Goal: Information Seeking & Learning: Learn about a topic

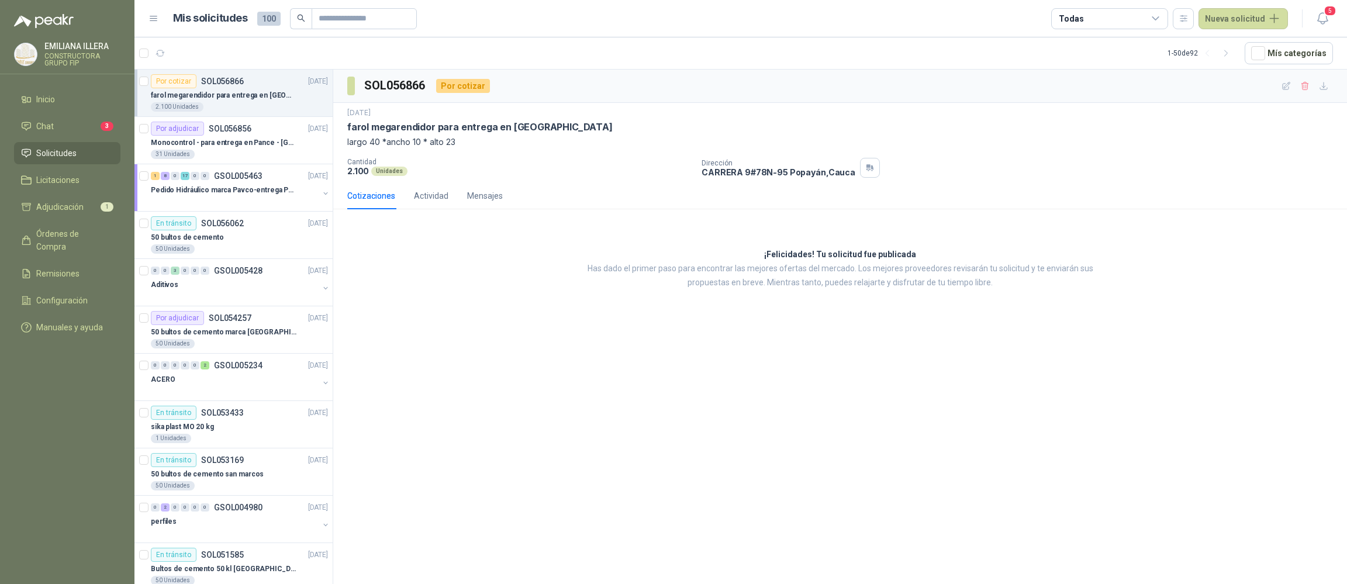
click at [226, 105] on div "2.100 Unidades" at bounding box center [239, 106] width 177 height 9
click at [708, 424] on div "SOL056866 Por cotizar [DATE] farol megarendidor para entrega en Popayán largo 4…" at bounding box center [839, 329] width 1013 height 518
drag, startPoint x: 435, startPoint y: 344, endPoint x: 425, endPoint y: 343, distance: 10.7
click at [434, 344] on div "SOL056866 Por cotizar [DATE] farol megarendidor para entrega en Popayán largo 4…" at bounding box center [839, 329] width 1013 height 518
click at [224, 139] on p "Monocontrol - para entrega en Pance - [GEOGRAPHIC_DATA]" at bounding box center [224, 142] width 146 height 11
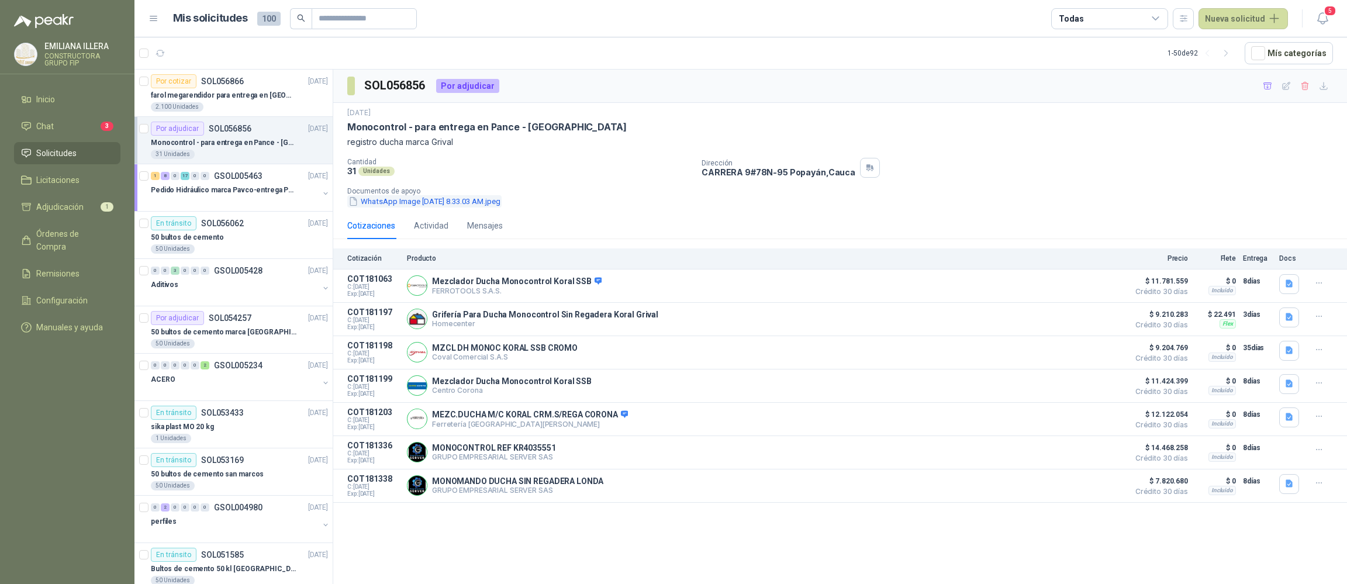
click at [425, 199] on button "WhatsApp Image [DATE] 8.33.03 AM.jpeg" at bounding box center [424, 201] width 154 height 12
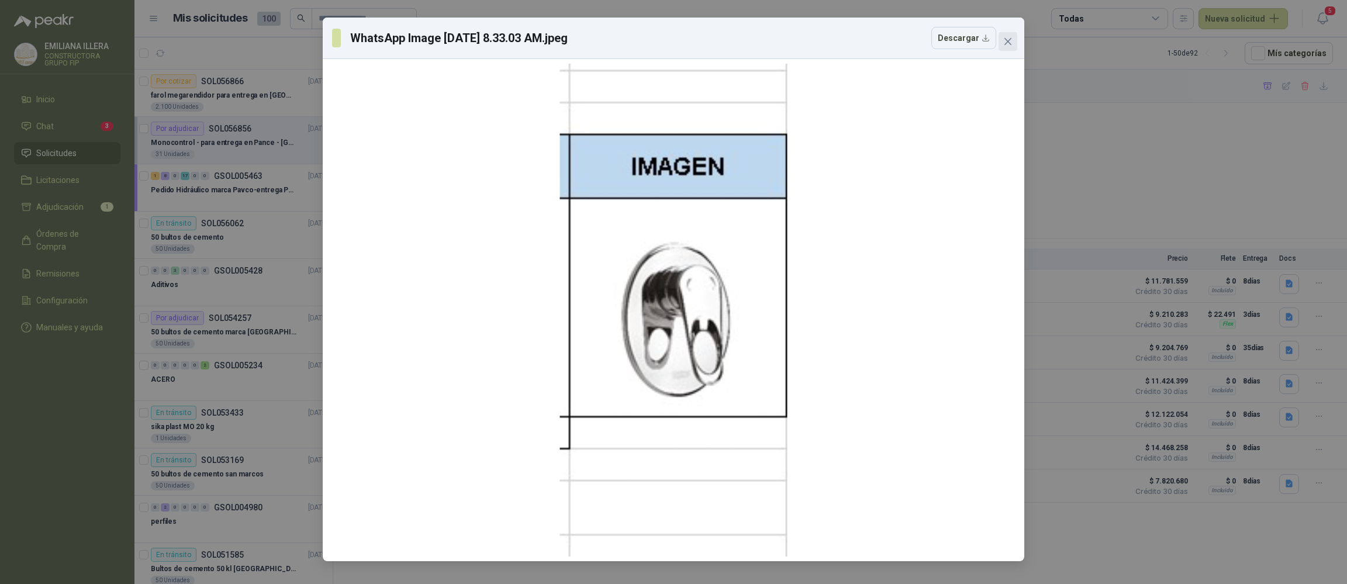
click at [708, 38] on icon "close" at bounding box center [1007, 41] width 9 height 9
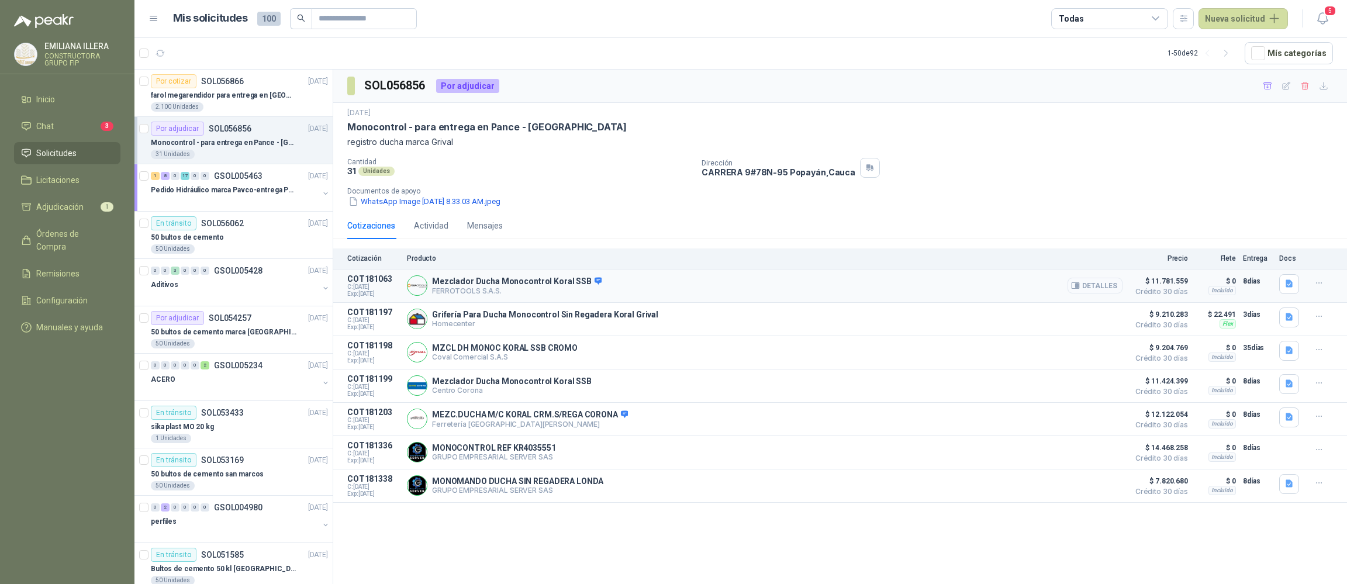
click at [708, 284] on button "Detalles" at bounding box center [1094, 286] width 55 height 16
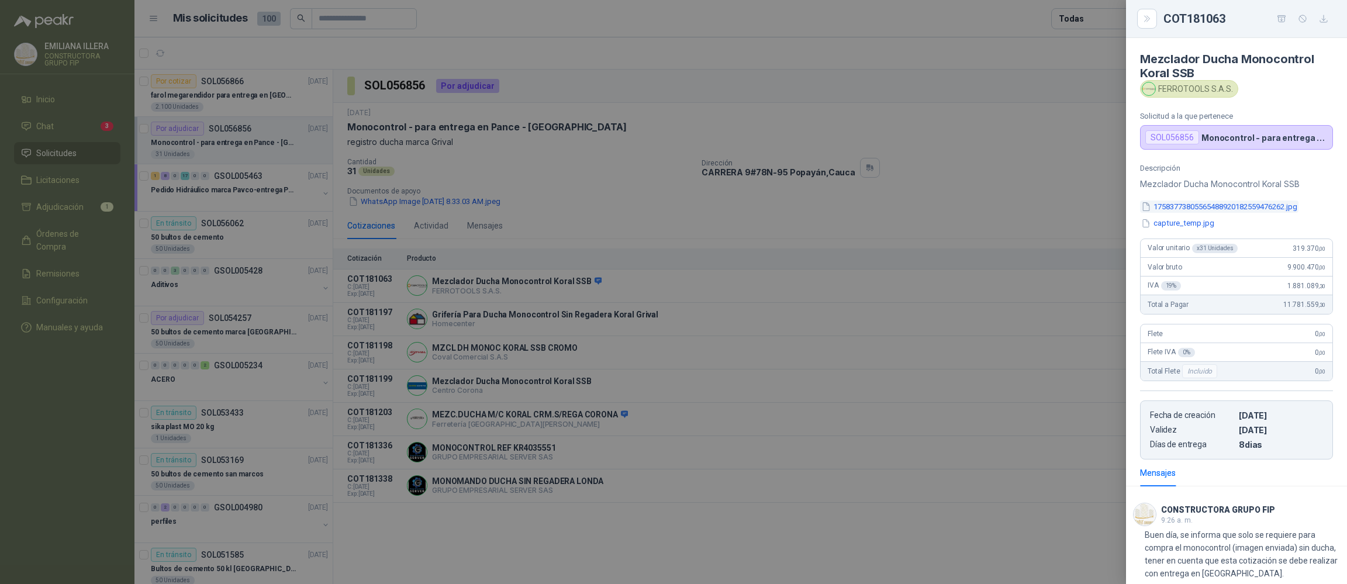
click at [708, 210] on button "17583773805565488920182559476262.jpg" at bounding box center [1219, 206] width 158 height 12
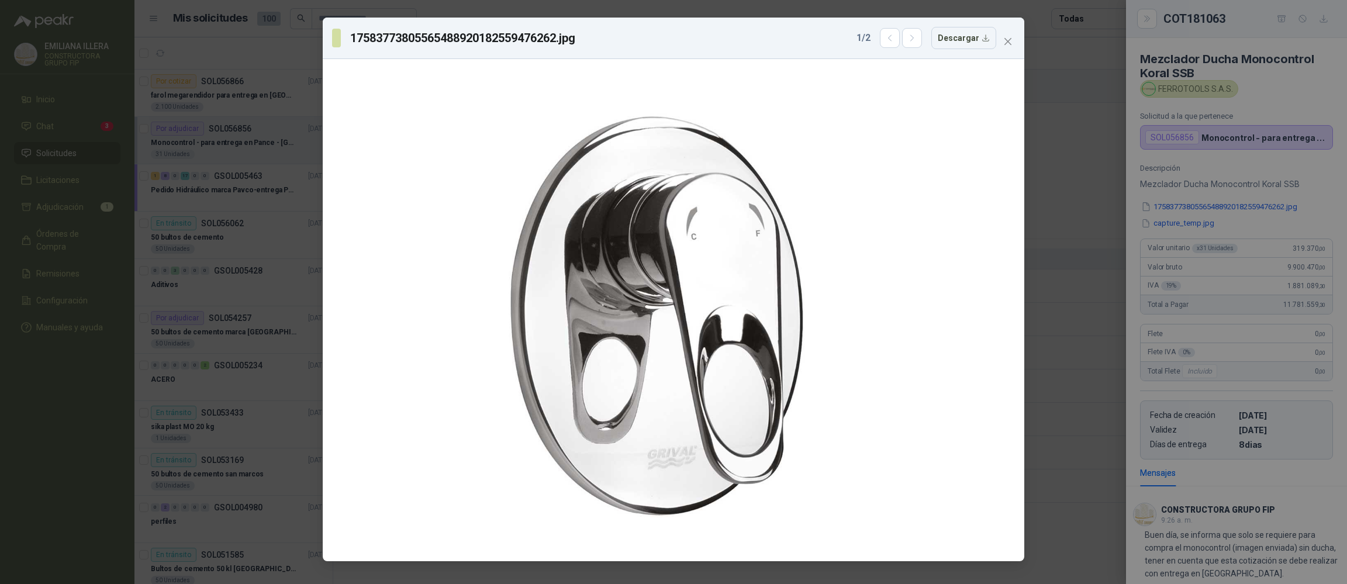
click at [708, 224] on div "17583773805565488920182559476262.jpg 1 / 2 Descargar" at bounding box center [673, 292] width 1347 height 584
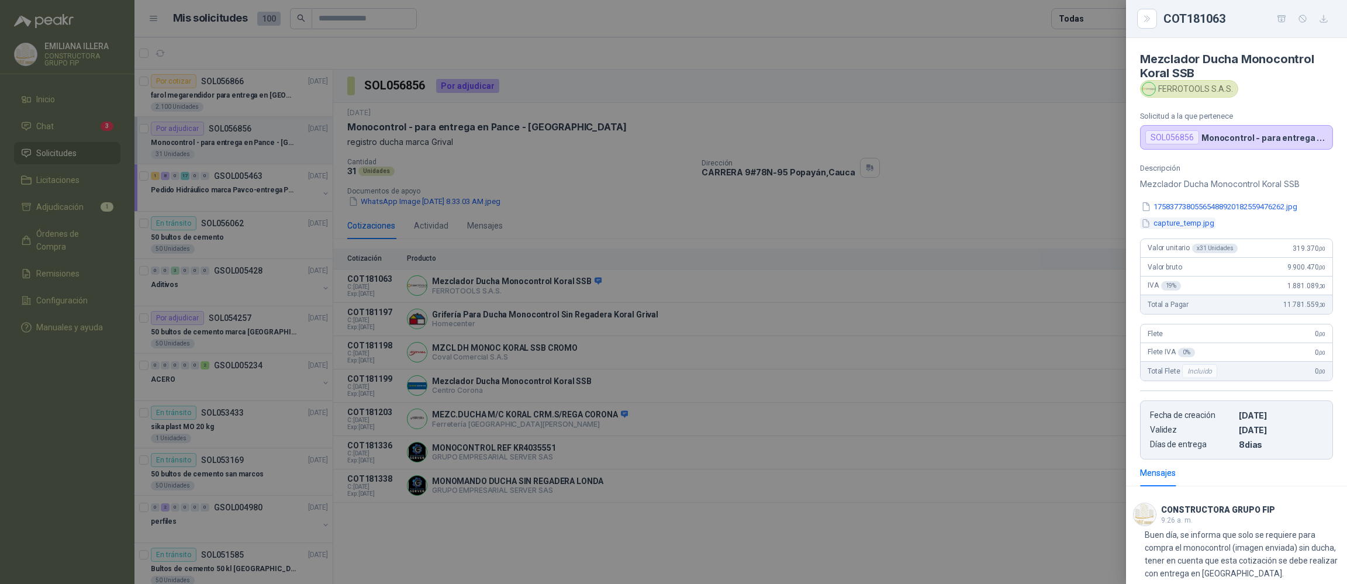
click at [708, 227] on button "capture_temp.jpg" at bounding box center [1177, 223] width 75 height 12
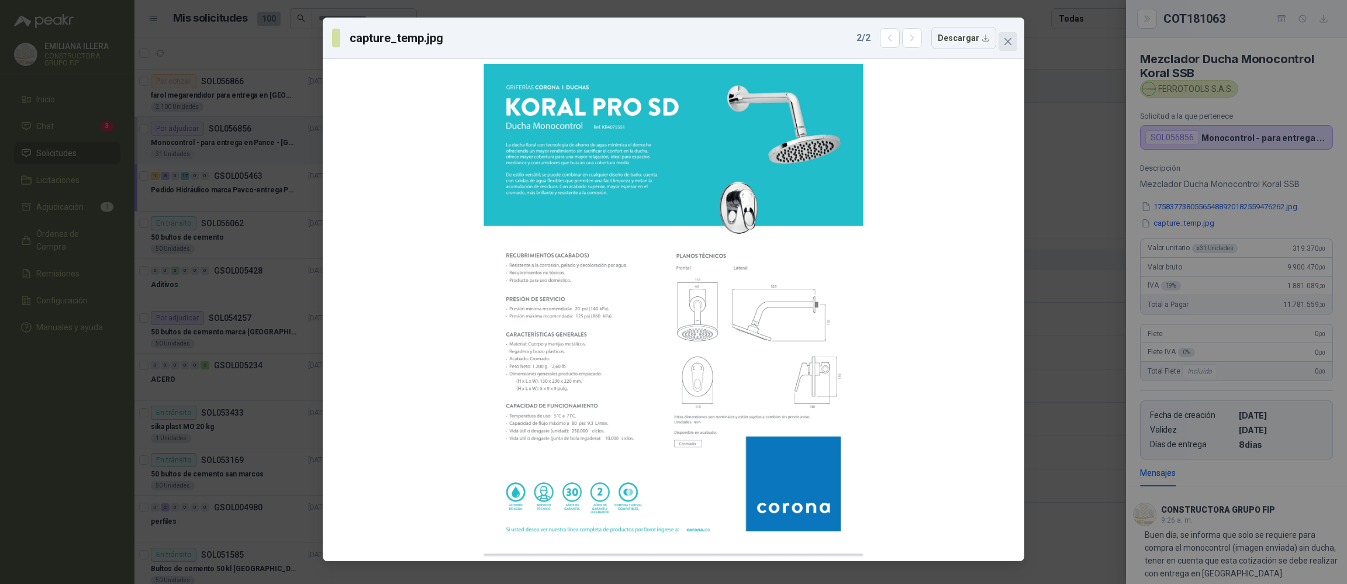
click at [708, 38] on icon "close" at bounding box center [1007, 41] width 9 height 9
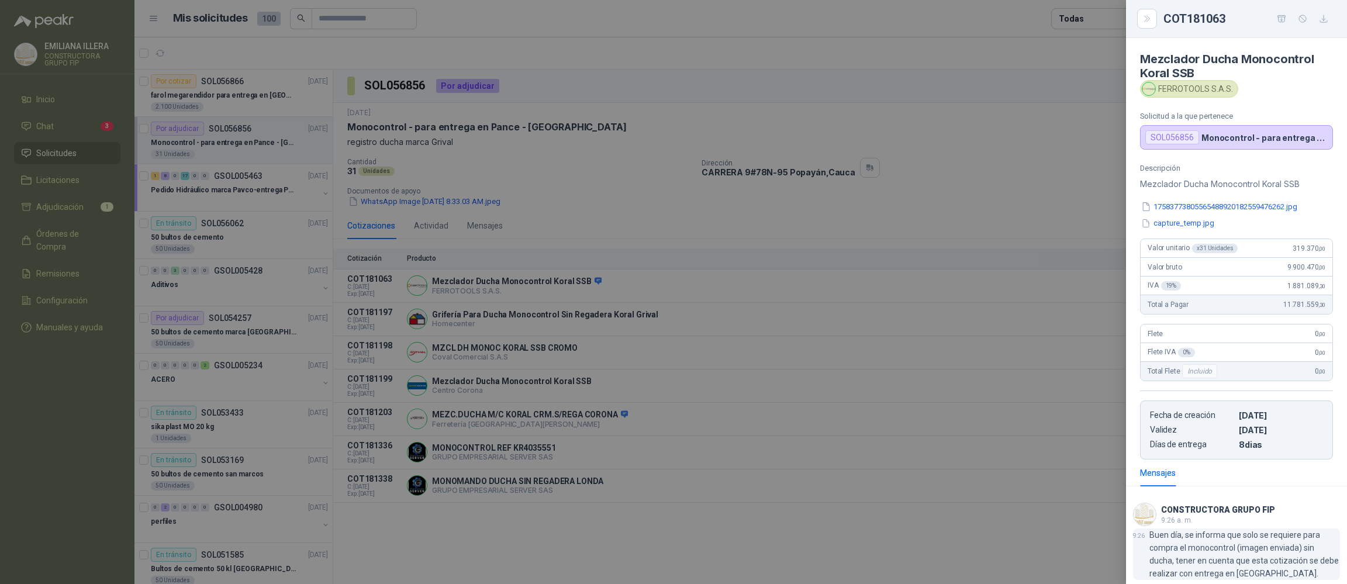
click at [708, 537] on p "Buen día, se informa que solo se requiere para compra el monocontrol (imagen en…" at bounding box center [1244, 553] width 191 height 51
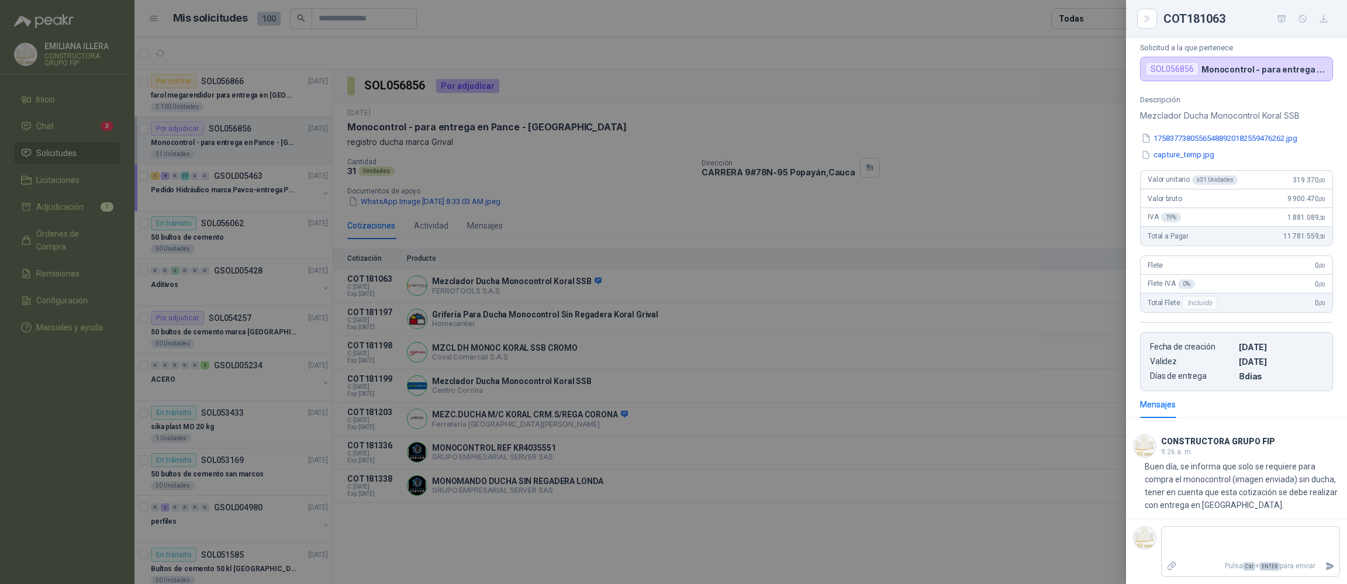
click at [708, 565] on div at bounding box center [673, 292] width 1347 height 584
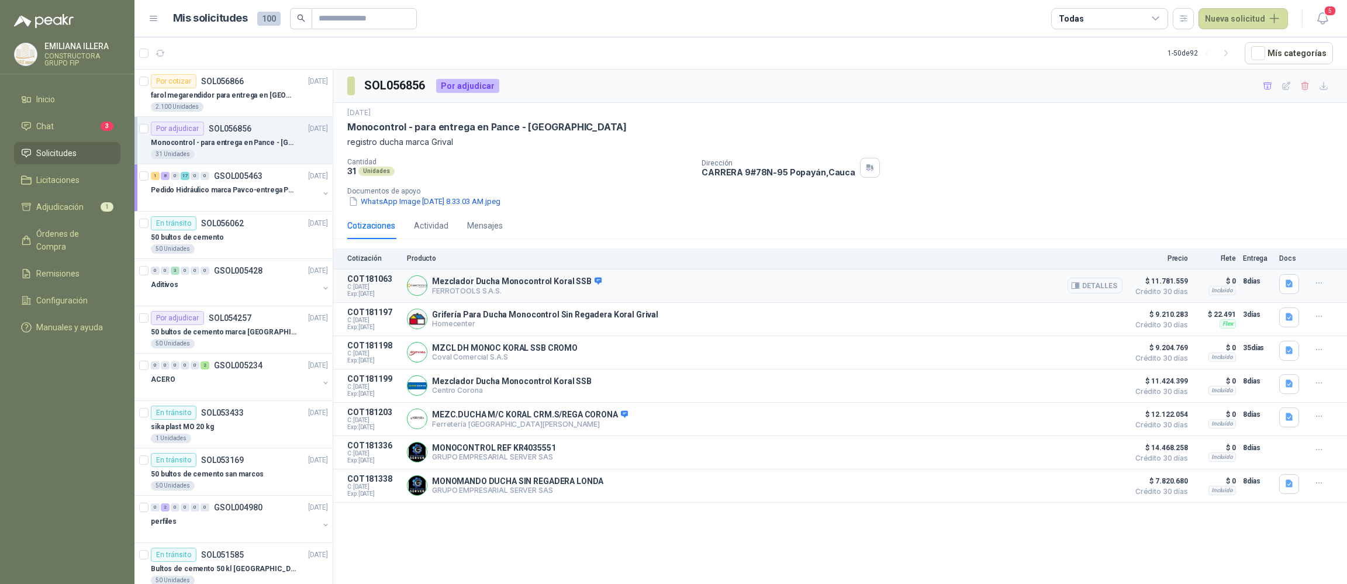
click at [708, 282] on button "Detalles" at bounding box center [1094, 286] width 55 height 16
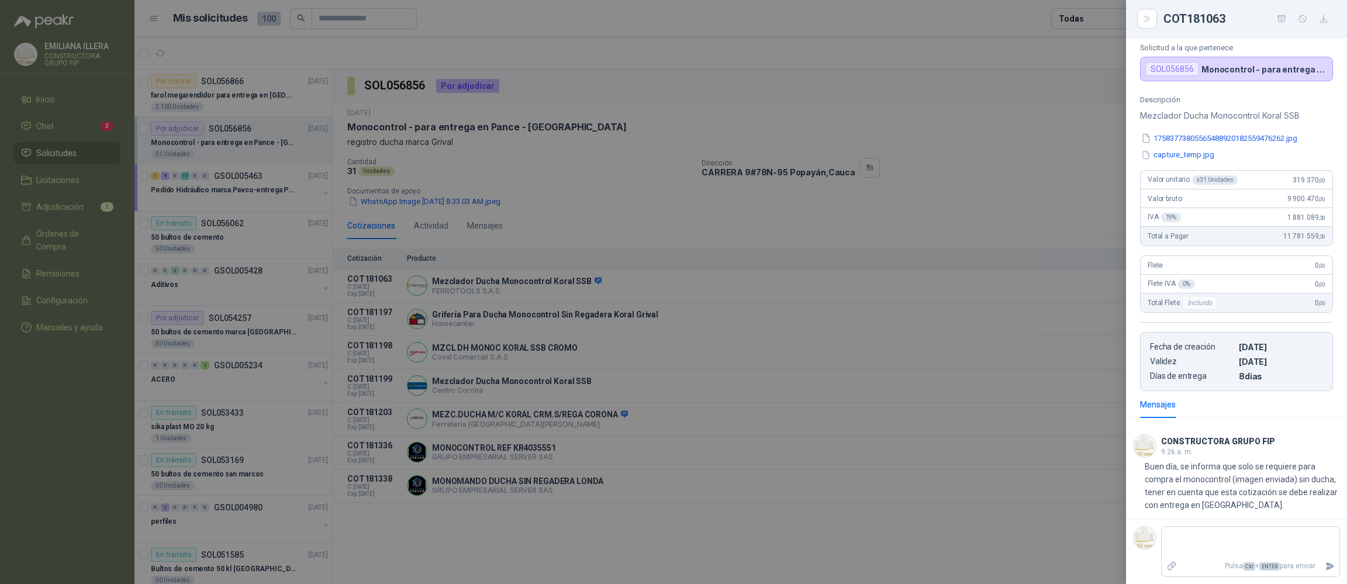
click at [570, 557] on div at bounding box center [673, 292] width 1347 height 584
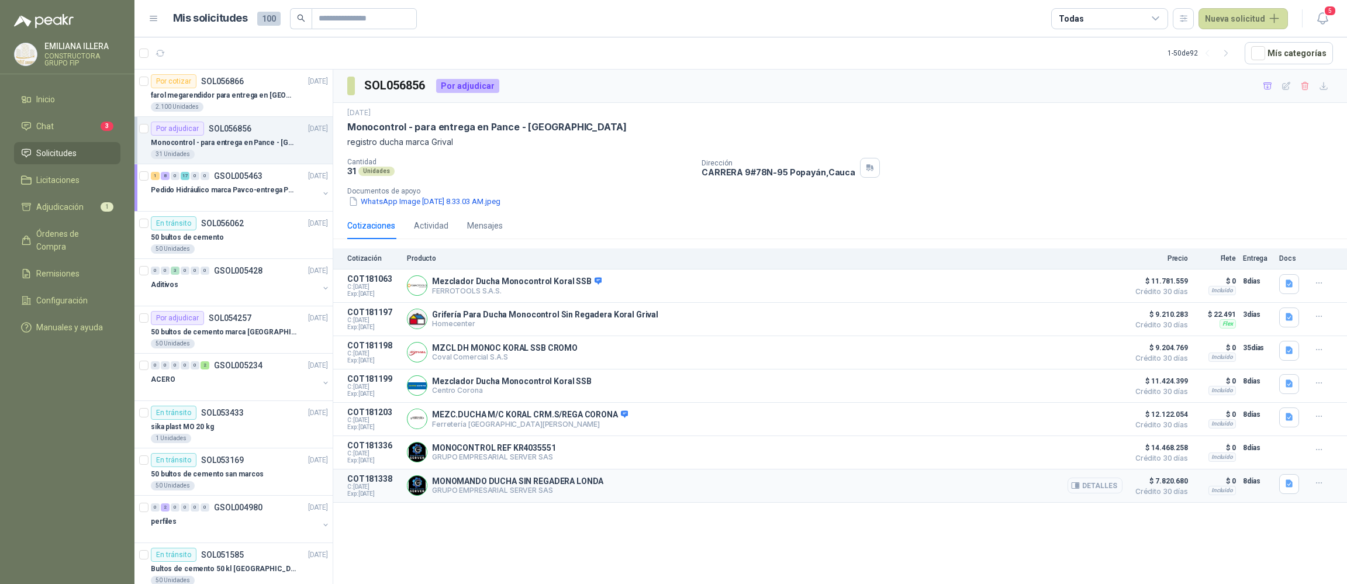
click at [708, 488] on button "Detalles" at bounding box center [1094, 486] width 55 height 16
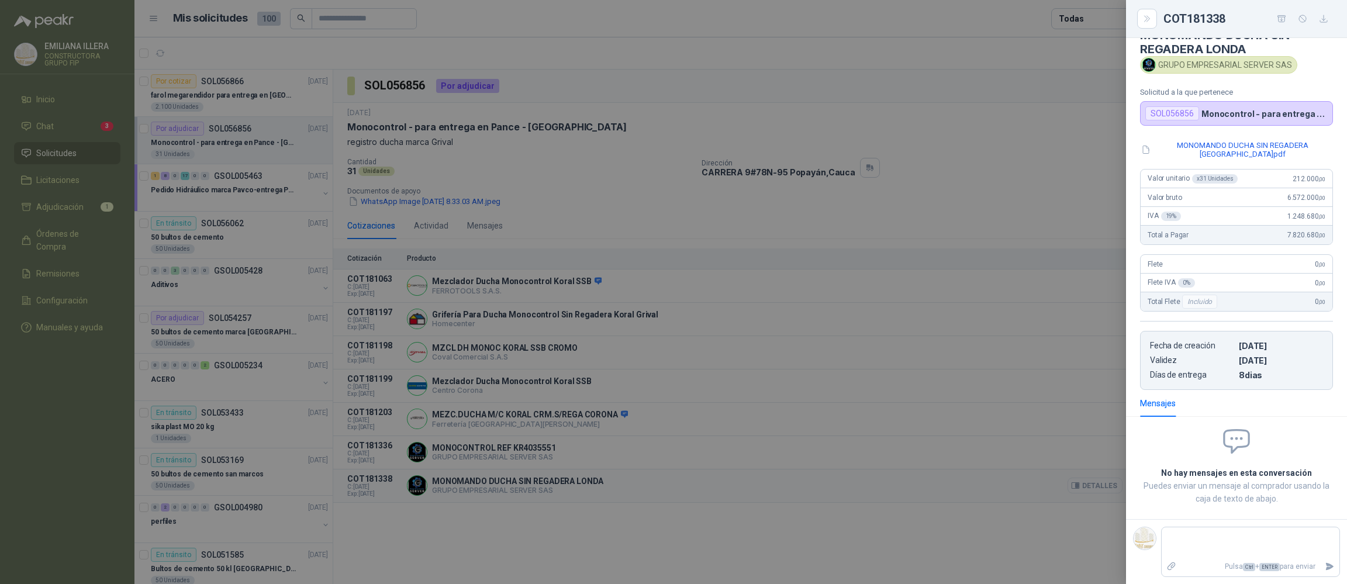
scroll to position [26, 0]
click at [513, 561] on div at bounding box center [673, 292] width 1347 height 584
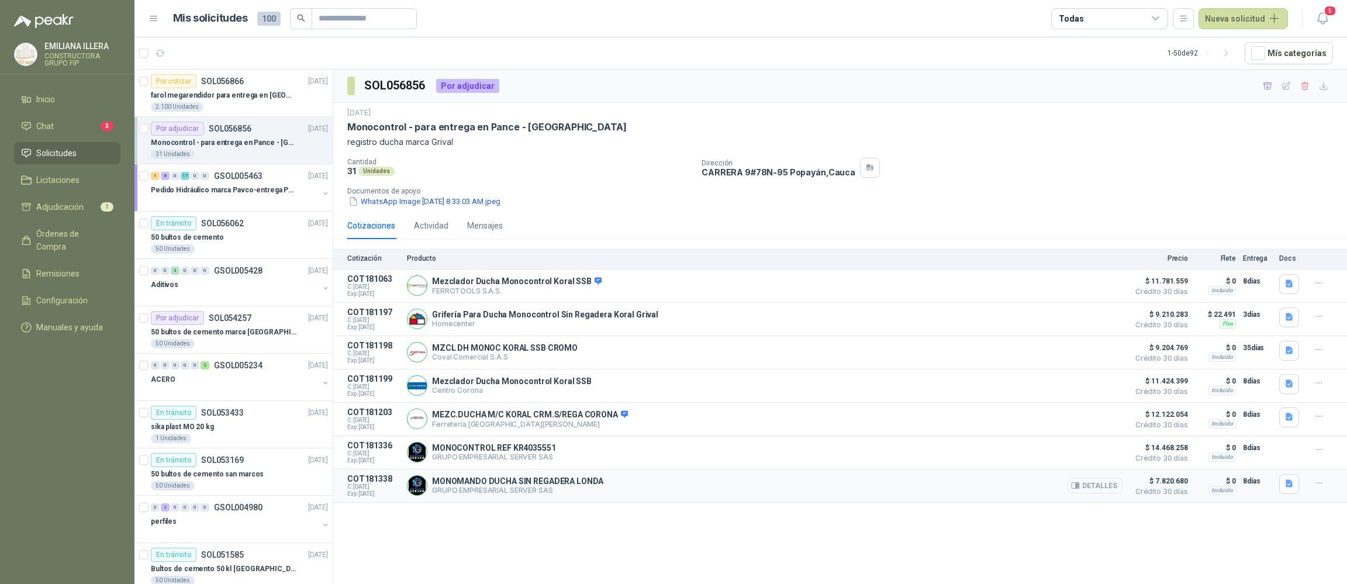
click at [708, 487] on button "Detalles" at bounding box center [1094, 486] width 55 height 16
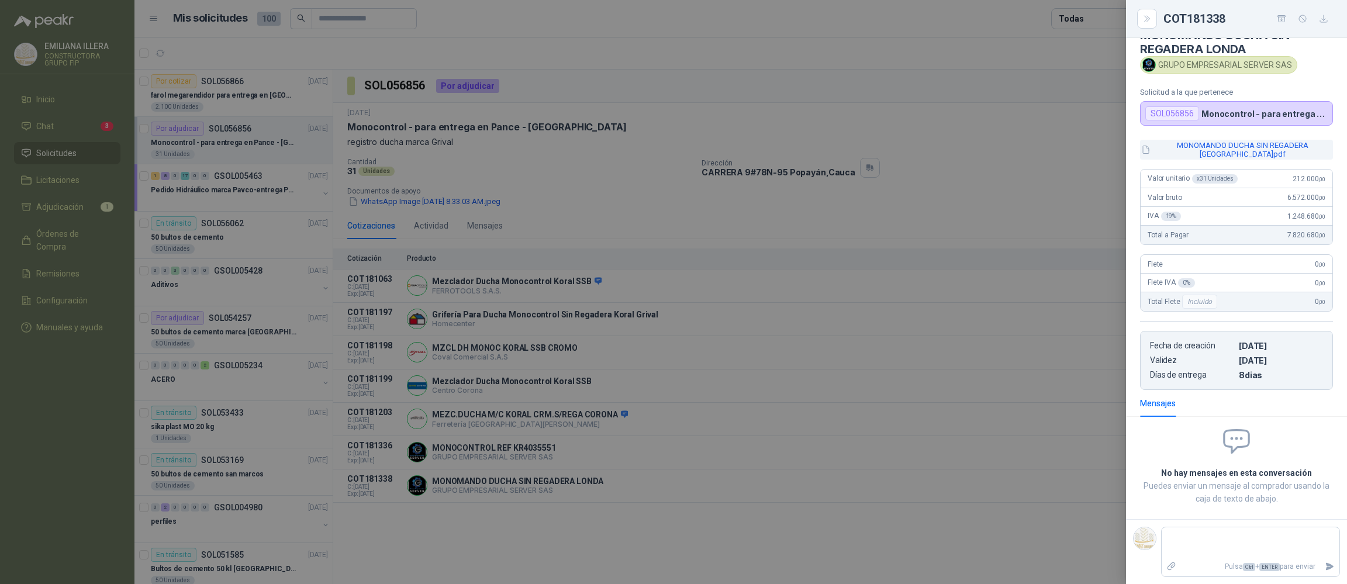
click at [708, 148] on button "MONOMANDO DUCHA SIN REGADERA [GEOGRAPHIC_DATA]pdf" at bounding box center [1236, 150] width 193 height 20
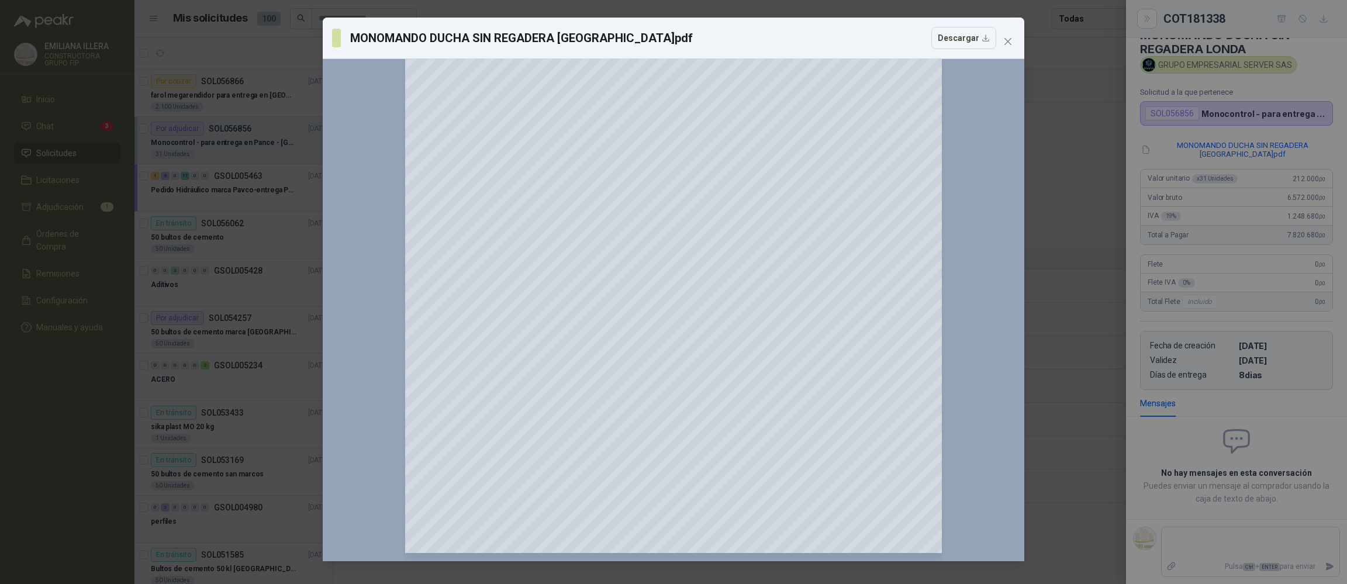
scroll to position [0, 0]
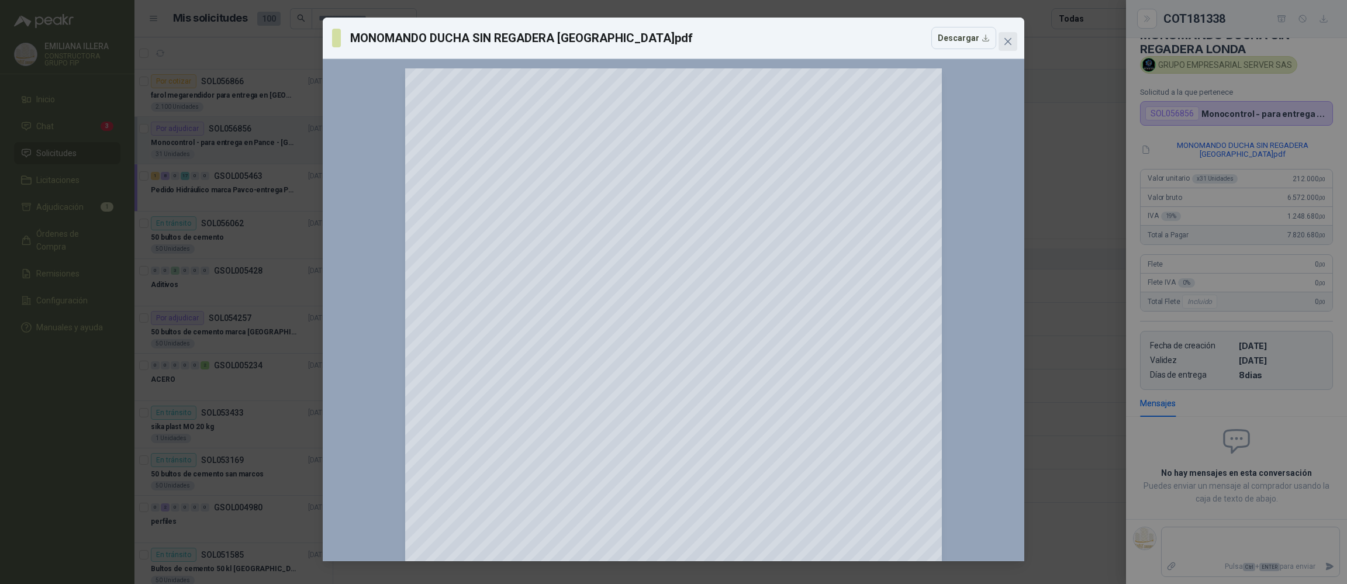
click at [708, 39] on icon "close" at bounding box center [1007, 41] width 9 height 9
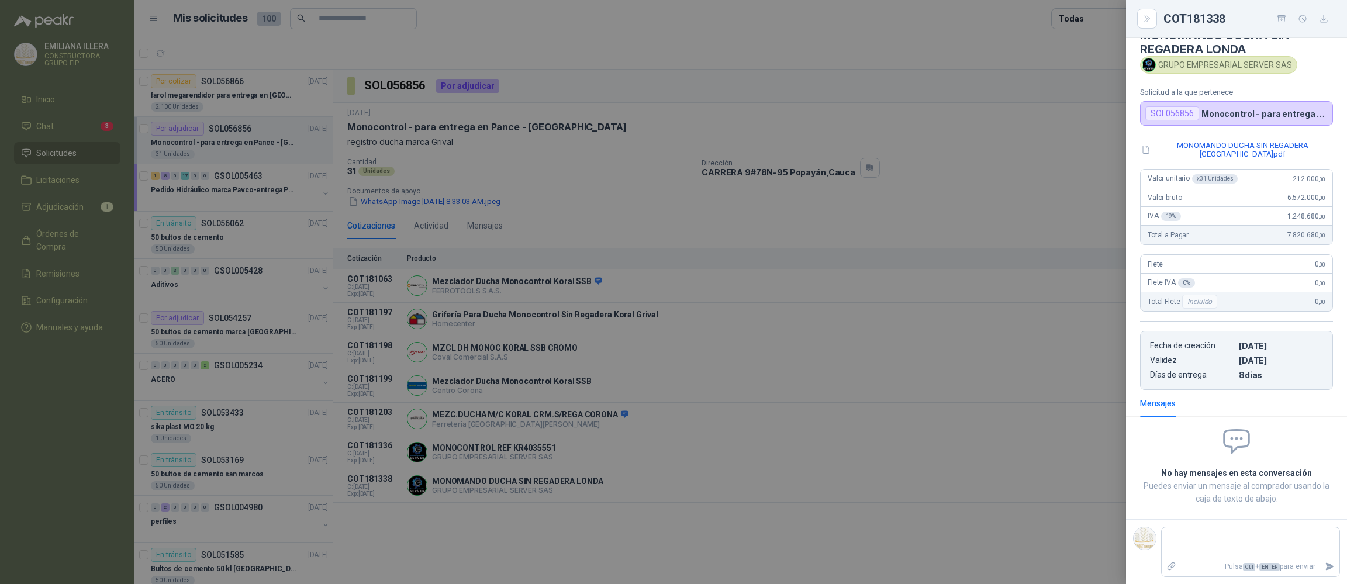
click at [674, 548] on div at bounding box center [673, 292] width 1347 height 584
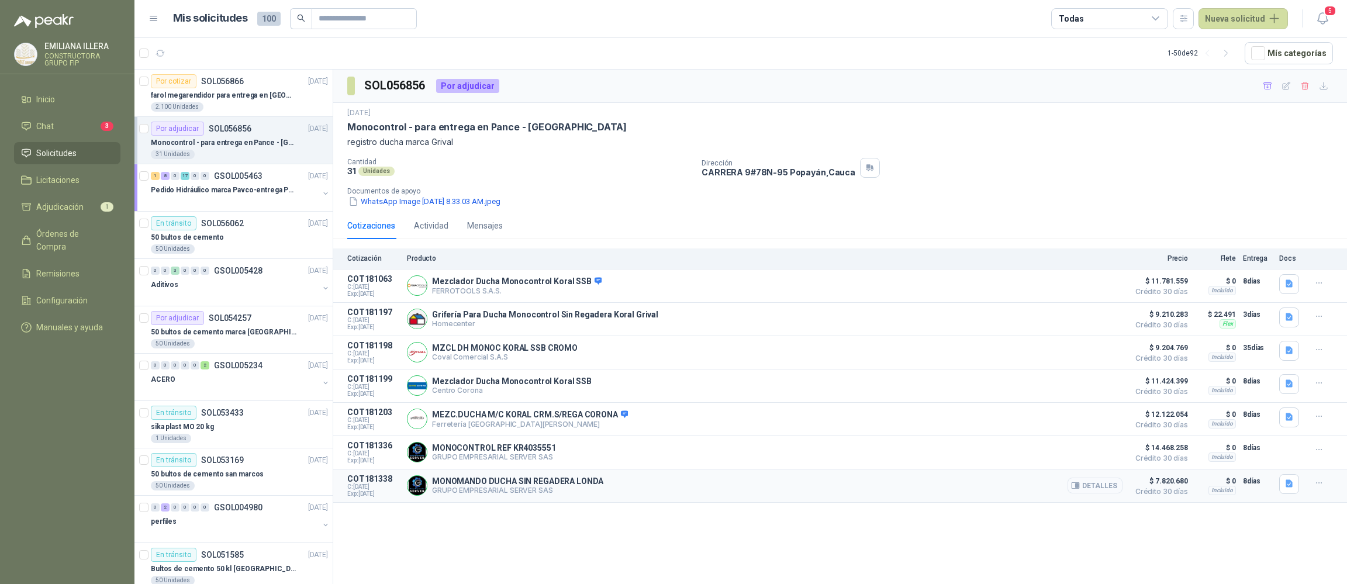
click at [708, 493] on button "Detalles" at bounding box center [1094, 486] width 55 height 16
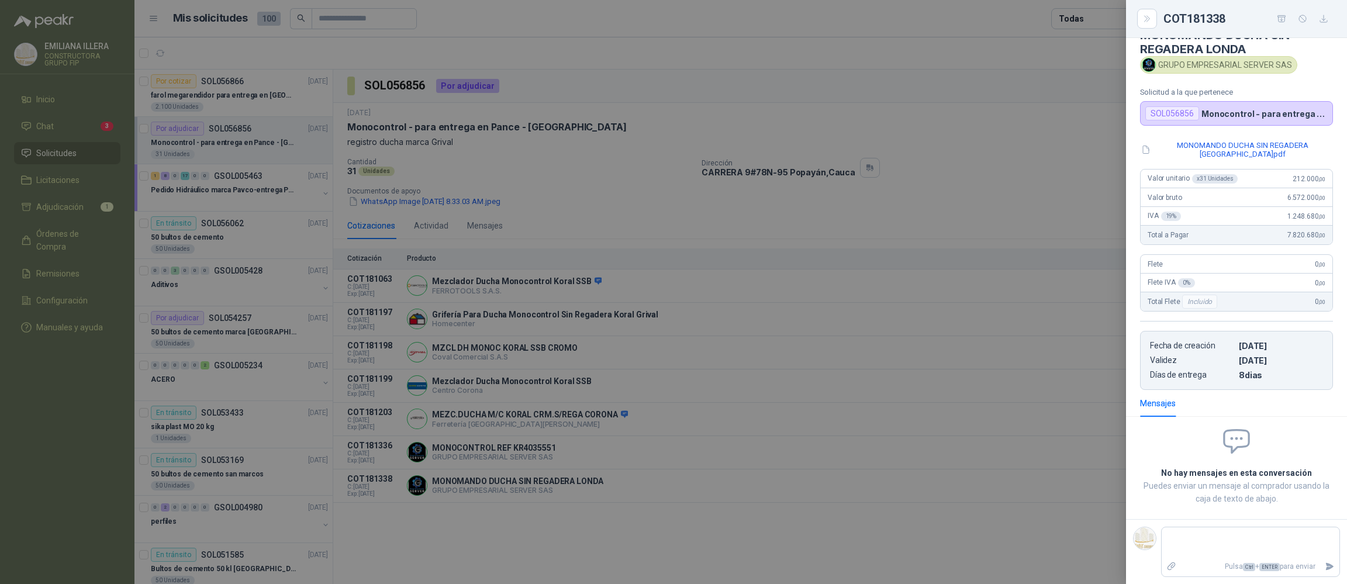
click at [708, 109] on p "Monocontrol - para entrega en Pance - [GEOGRAPHIC_DATA]" at bounding box center [1264, 114] width 126 height 10
click at [708, 115] on p "Monocontrol - para entrega en Pance - [GEOGRAPHIC_DATA]" at bounding box center [1264, 114] width 126 height 10
click at [708, 111] on div "SOL056856" at bounding box center [1172, 113] width 54 height 14
click at [708, 145] on button "MONOMANDO DUCHA SIN REGADERA [GEOGRAPHIC_DATA]pdf" at bounding box center [1236, 150] width 193 height 20
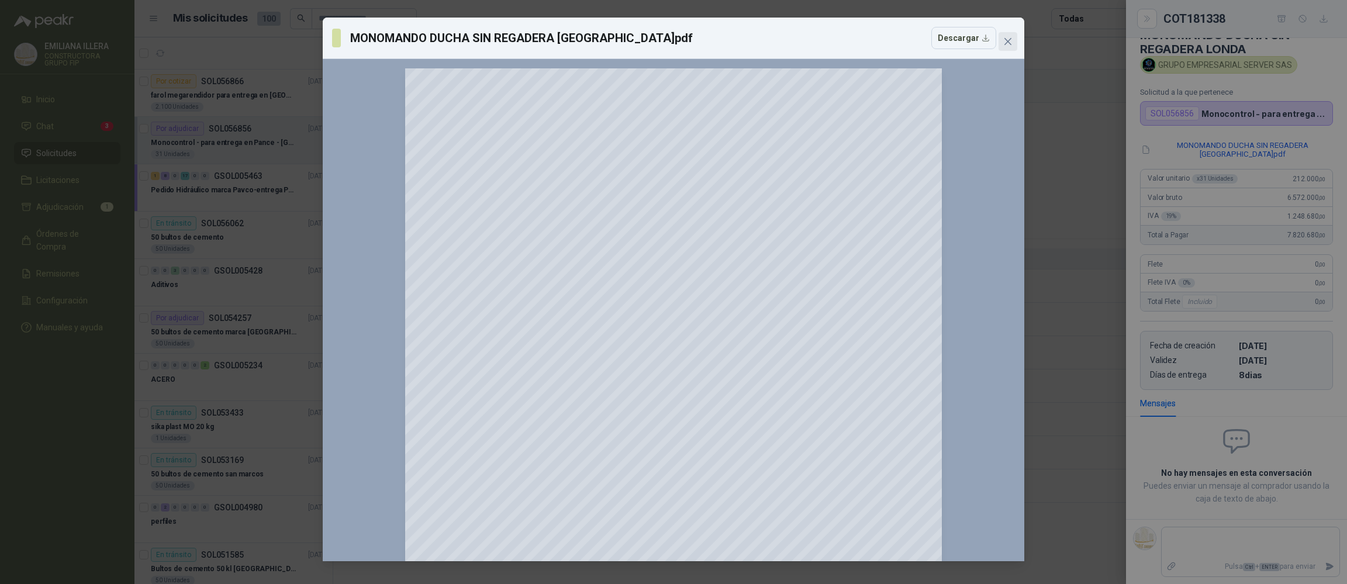
click at [708, 43] on span "Close" at bounding box center [1007, 41] width 19 height 9
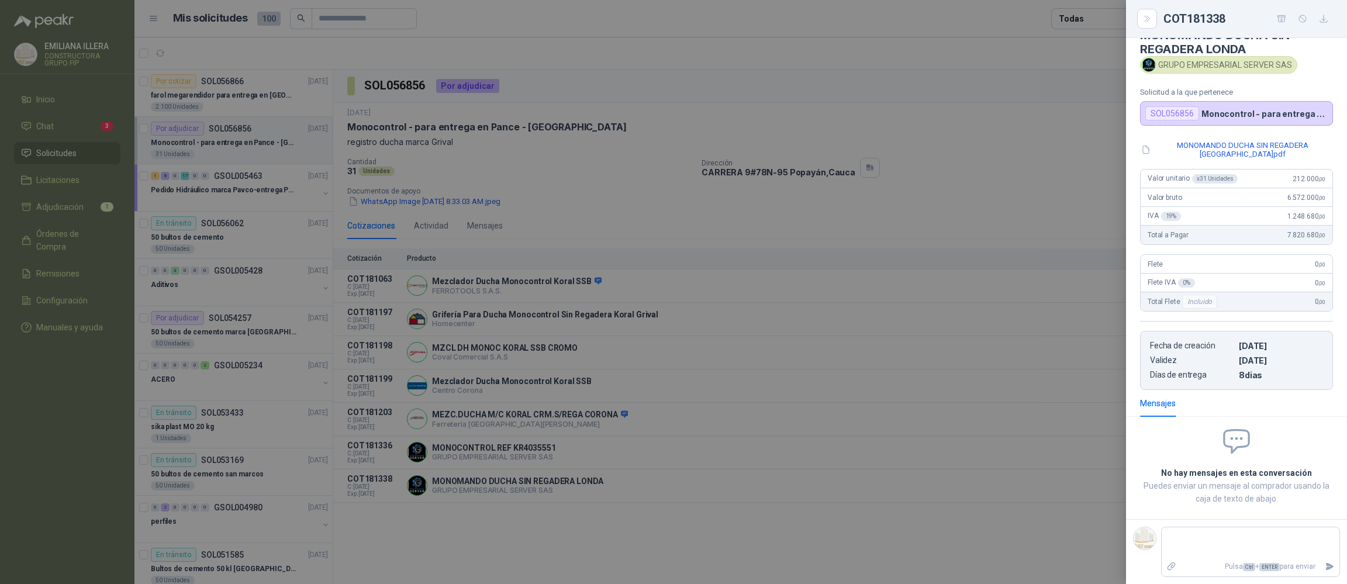
click at [573, 546] on div at bounding box center [673, 292] width 1347 height 584
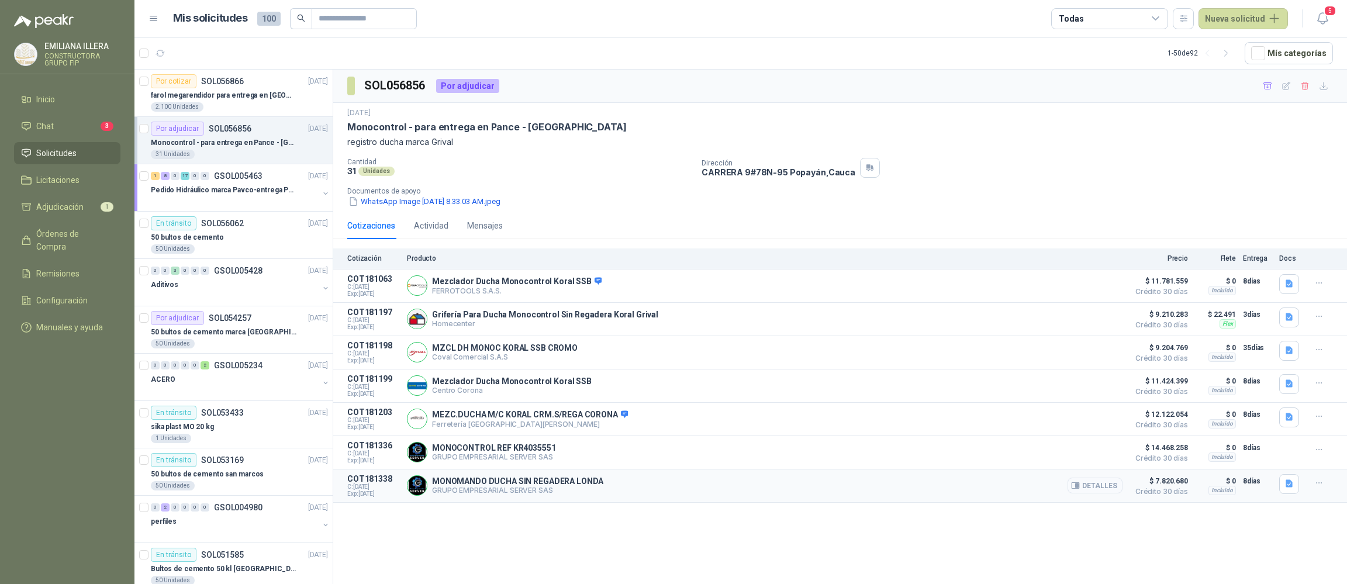
click at [708, 487] on button "Detalles" at bounding box center [1094, 486] width 55 height 16
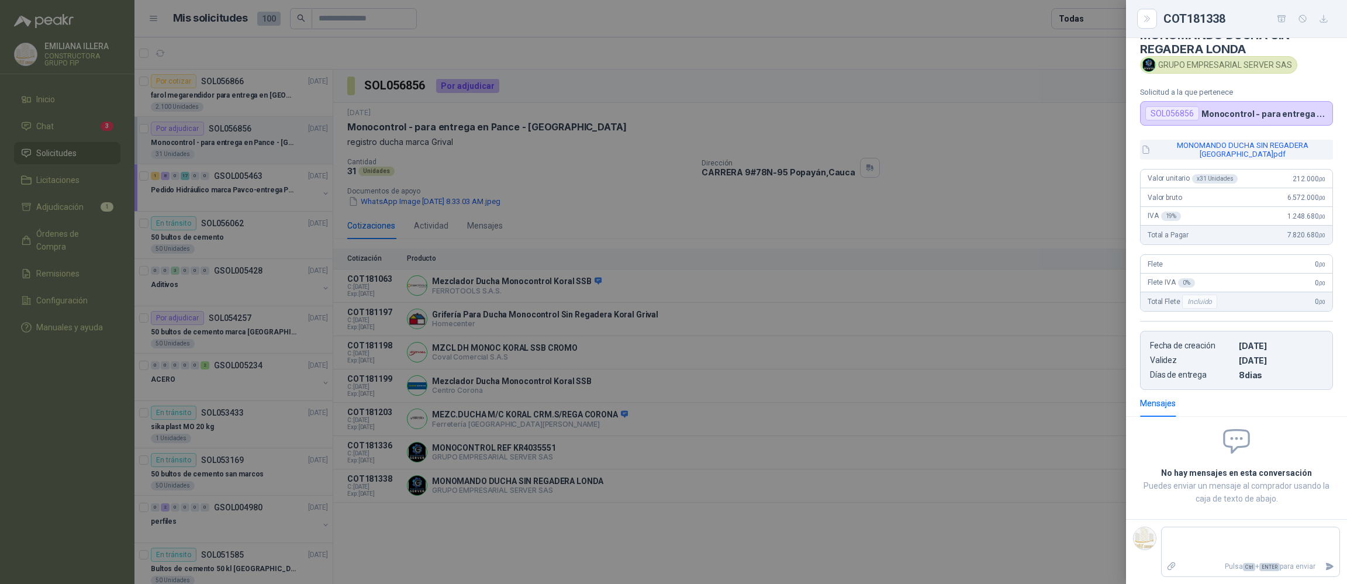
click at [708, 150] on button "MONOMANDO DUCHA SIN REGADERA [GEOGRAPHIC_DATA]pdf" at bounding box center [1236, 150] width 193 height 20
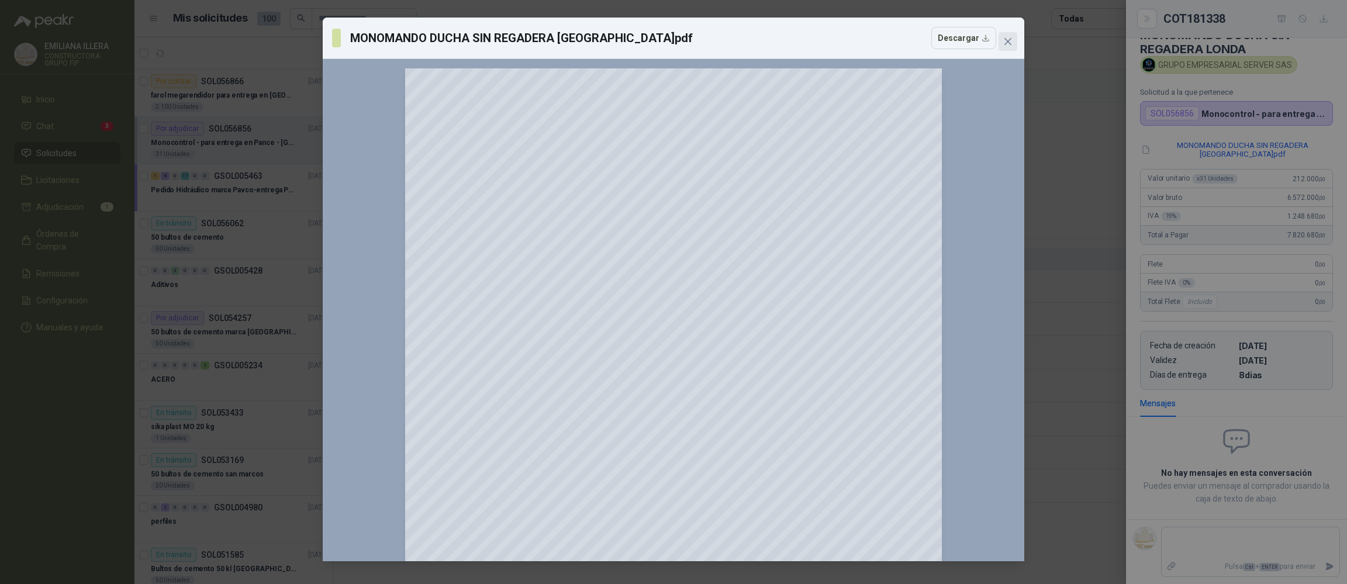
click at [708, 39] on icon "close" at bounding box center [1007, 41] width 9 height 9
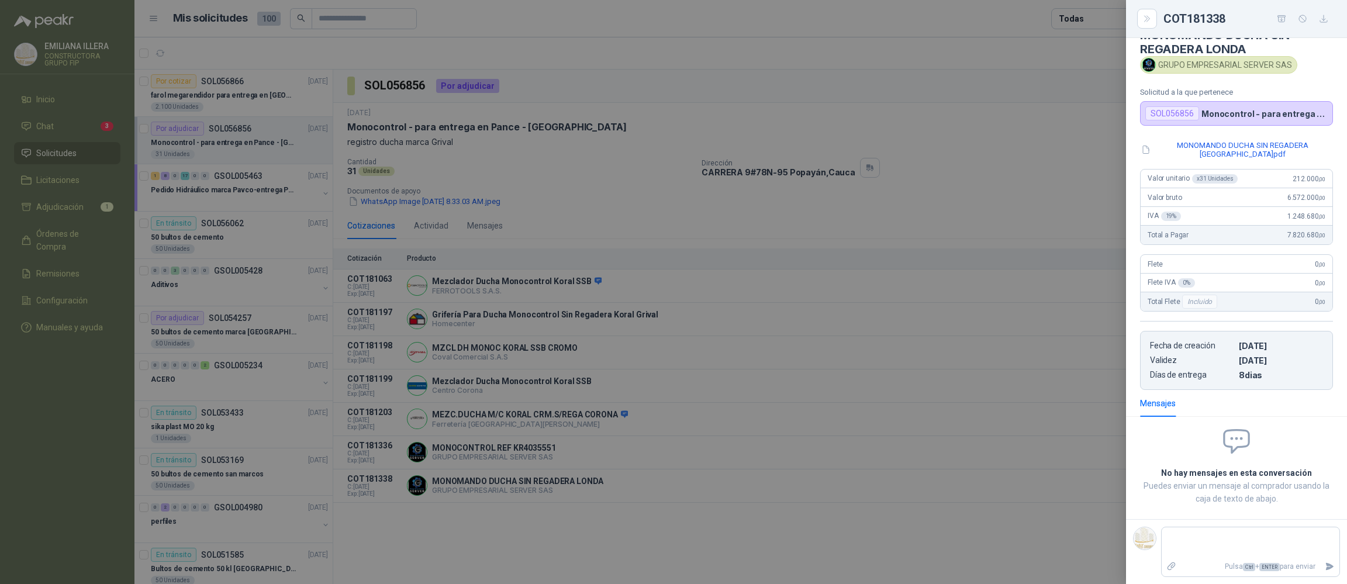
click at [708, 544] on div at bounding box center [673, 292] width 1347 height 584
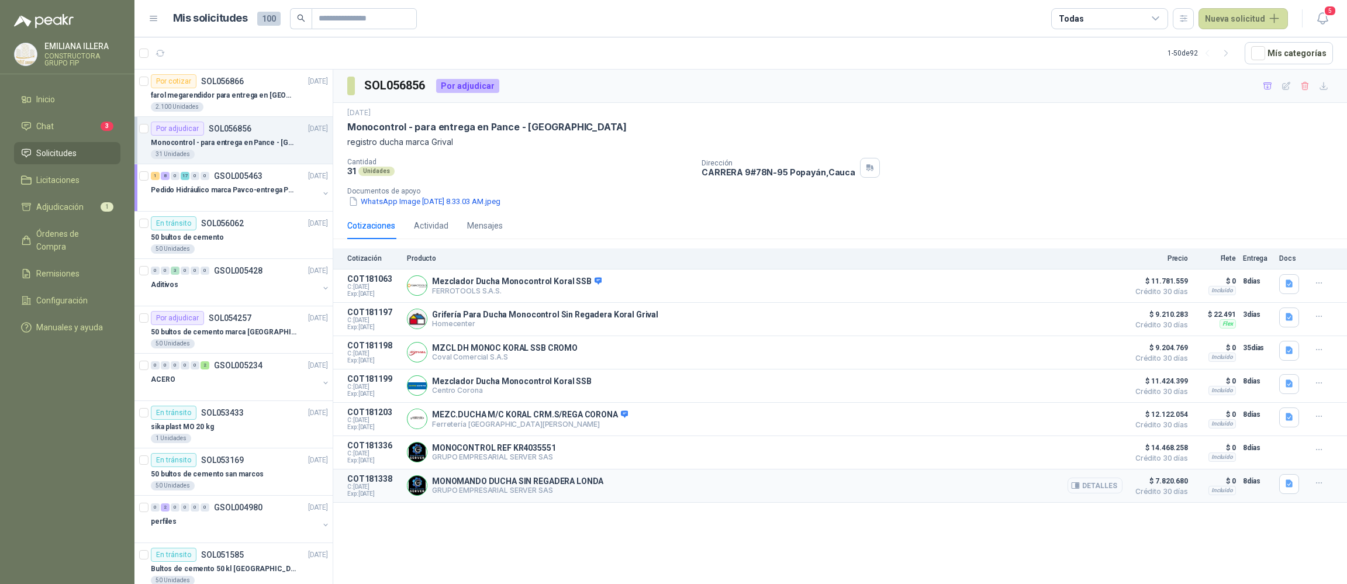
click at [708, 488] on button "Detalles" at bounding box center [1094, 486] width 55 height 16
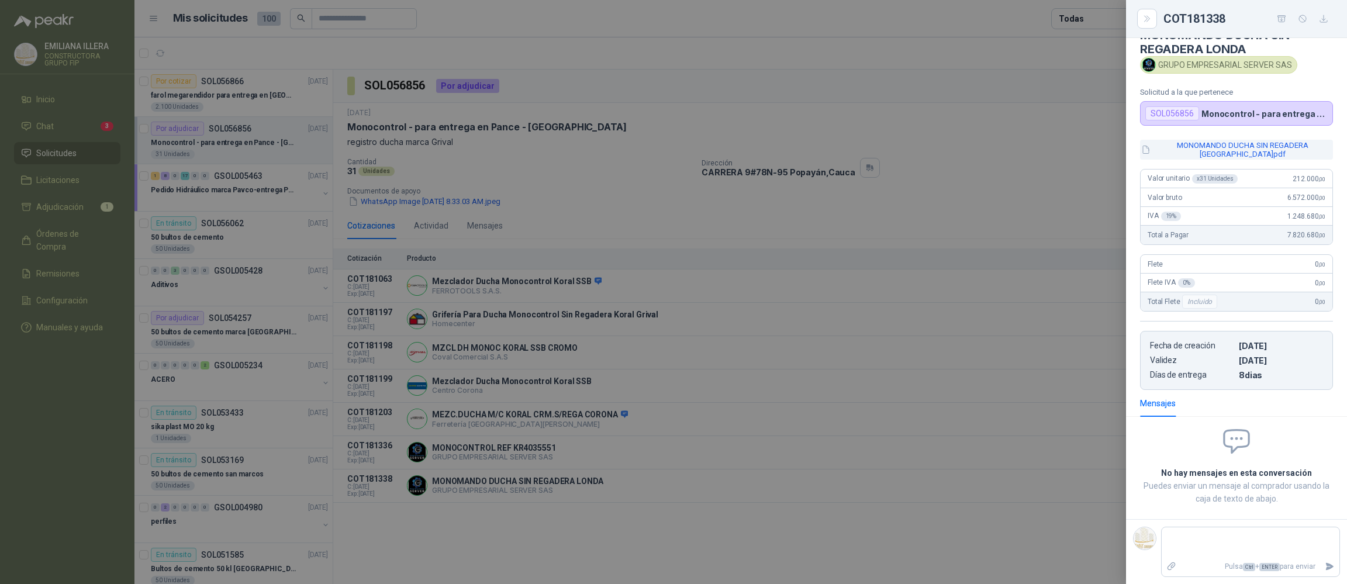
click at [708, 147] on button "MONOMANDO DUCHA SIN REGADERA [GEOGRAPHIC_DATA]pdf" at bounding box center [1236, 150] width 193 height 20
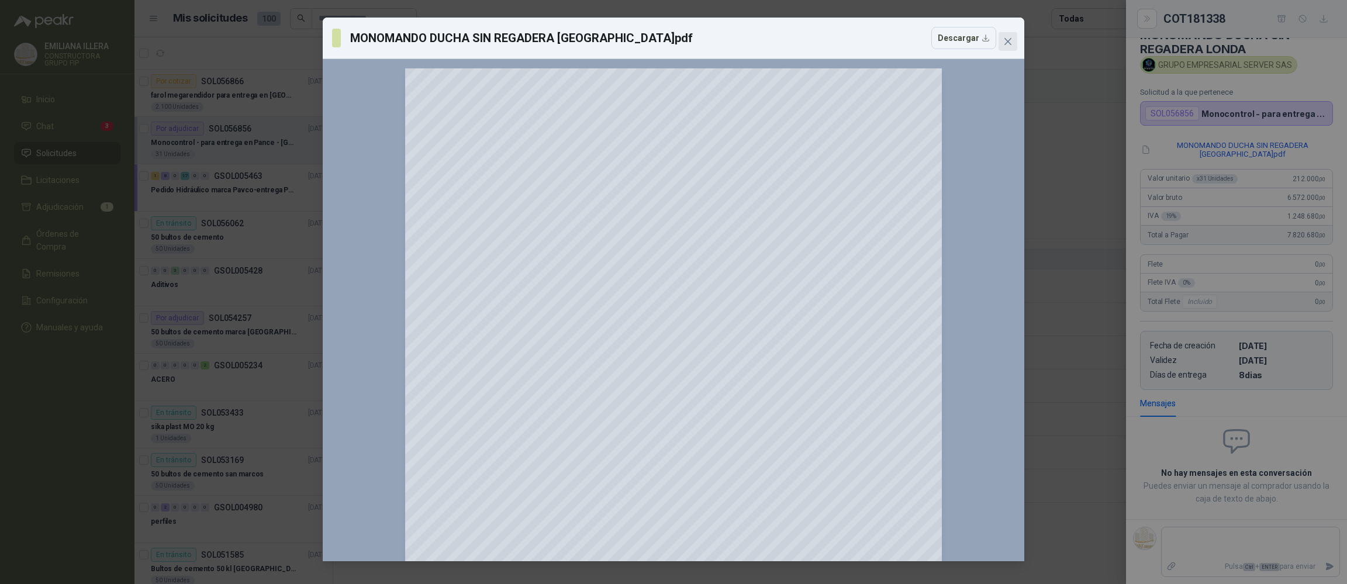
click at [708, 39] on icon "close" at bounding box center [1007, 41] width 7 height 7
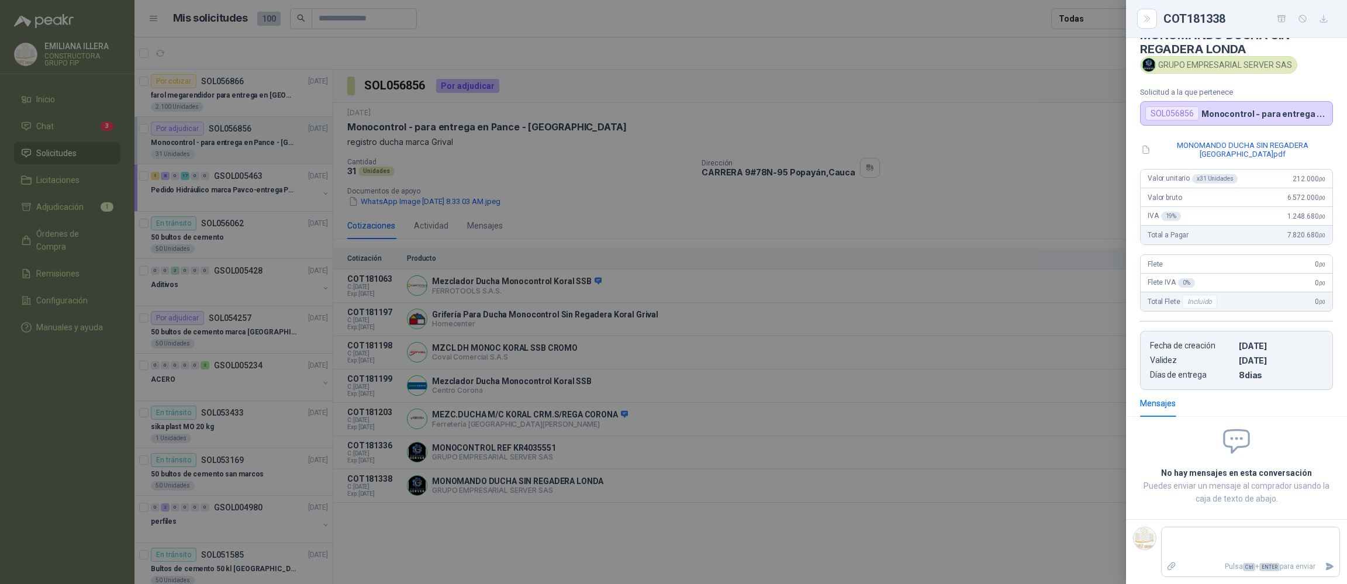
click at [708, 175] on div at bounding box center [673, 292] width 1347 height 584
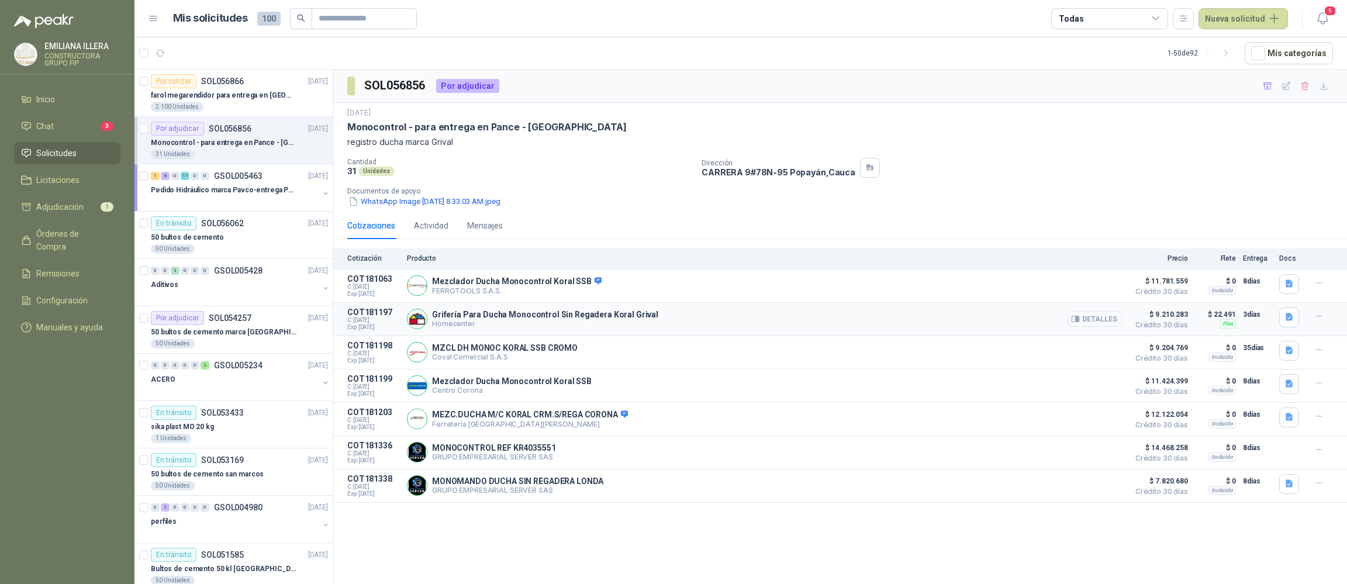
click at [708, 320] on button "Detalles" at bounding box center [1094, 319] width 55 height 16
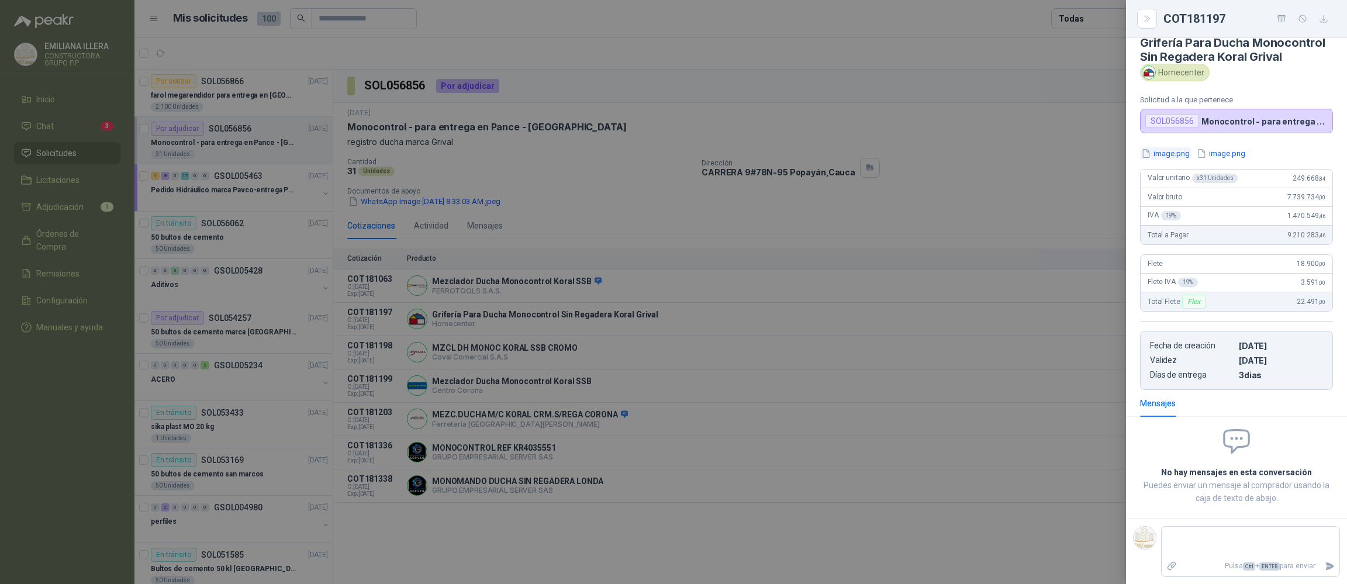
click at [708, 158] on button "image.png" at bounding box center [1165, 153] width 51 height 12
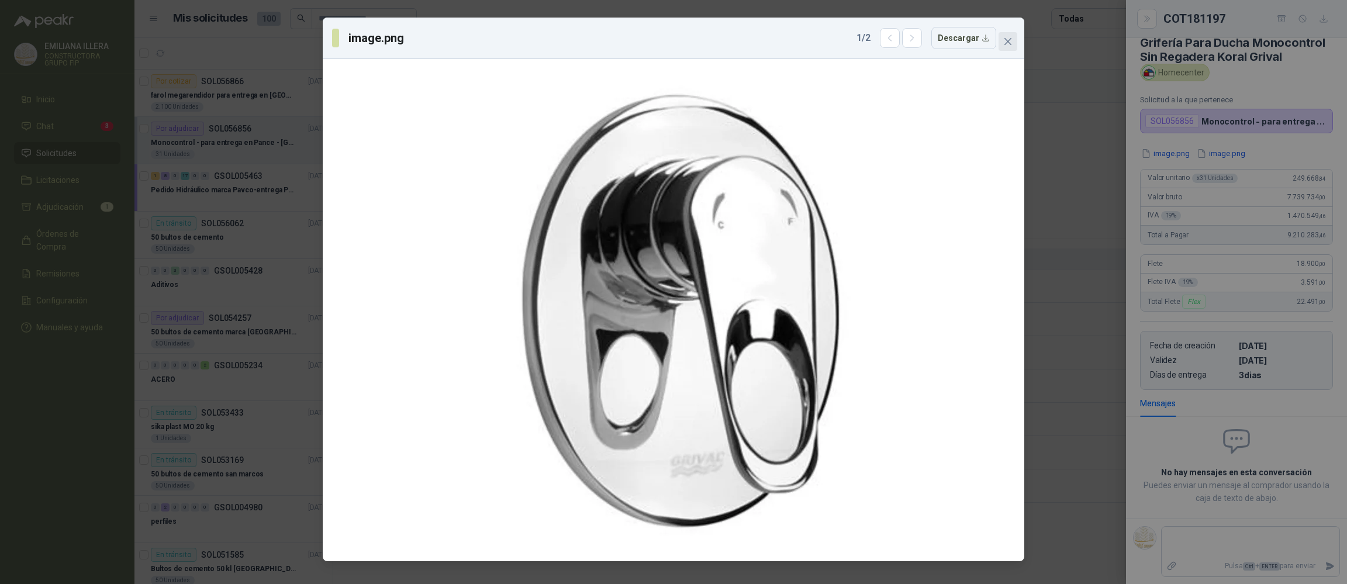
click at [708, 43] on icon "close" at bounding box center [1007, 41] width 9 height 9
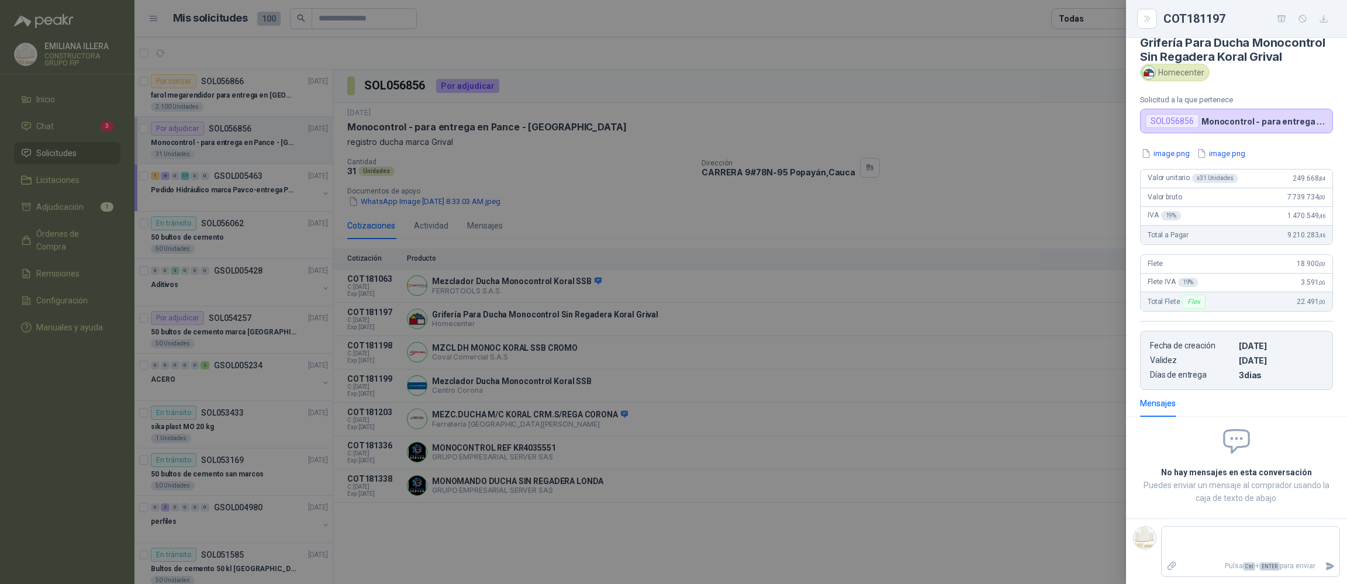
click at [708, 199] on div at bounding box center [673, 292] width 1347 height 584
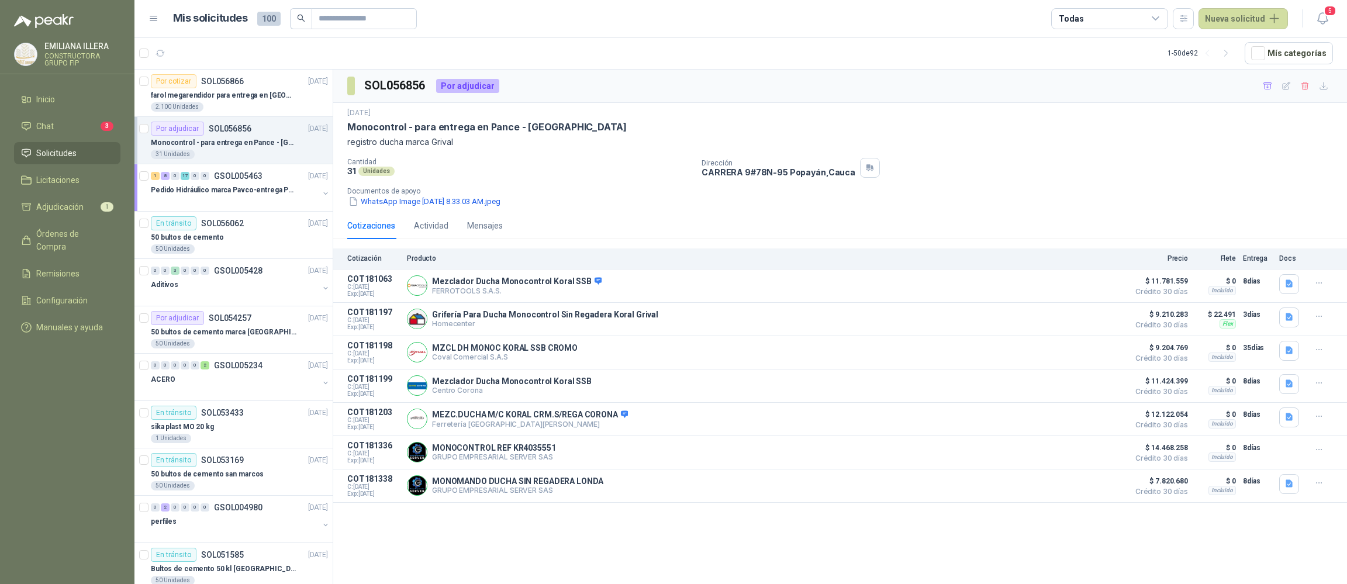
click at [708, 159] on div "Dirección [STREET_ADDRESS]" at bounding box center [1021, 168] width 641 height 20
click at [708, 323] on button "Detalles" at bounding box center [1094, 319] width 55 height 16
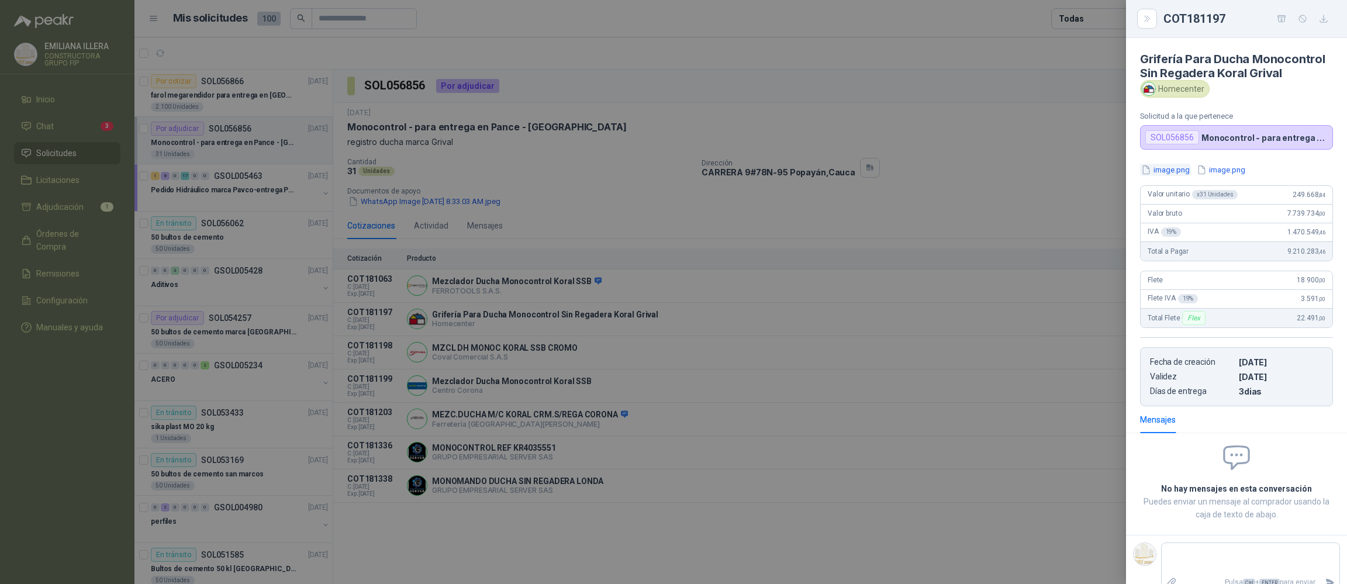
click at [708, 176] on button "image.png" at bounding box center [1165, 170] width 51 height 12
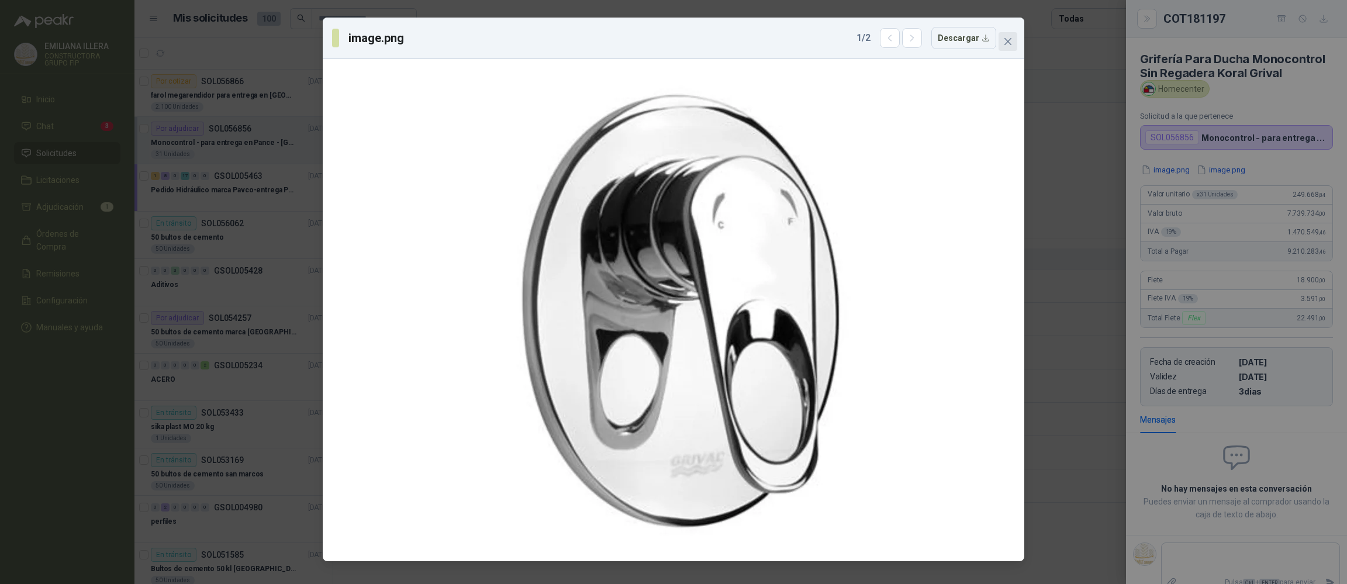
click at [708, 41] on icon "close" at bounding box center [1007, 41] width 9 height 9
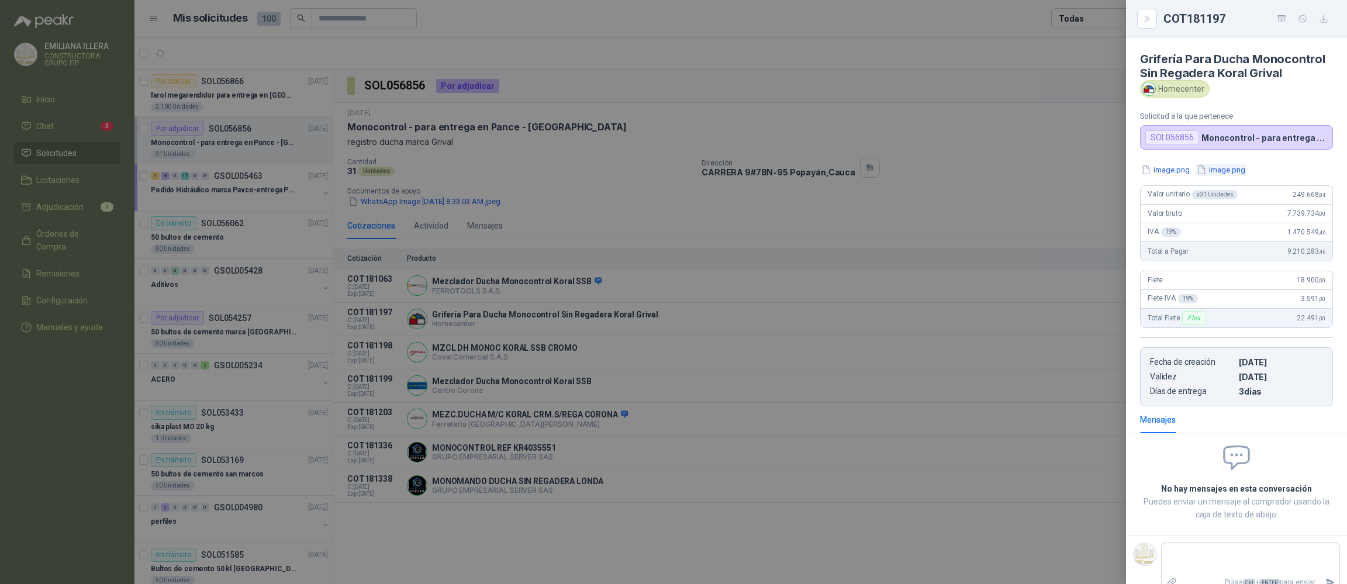
click at [708, 176] on button "image.png" at bounding box center [1220, 170] width 51 height 12
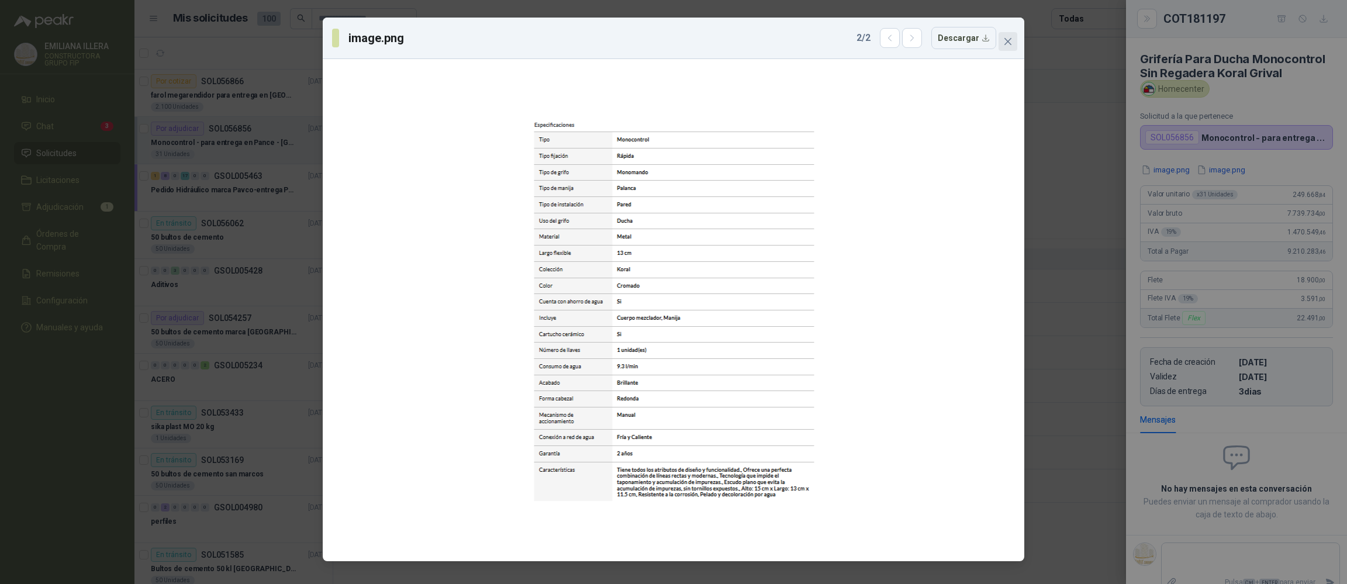
click at [708, 43] on icon "close" at bounding box center [1007, 41] width 9 height 9
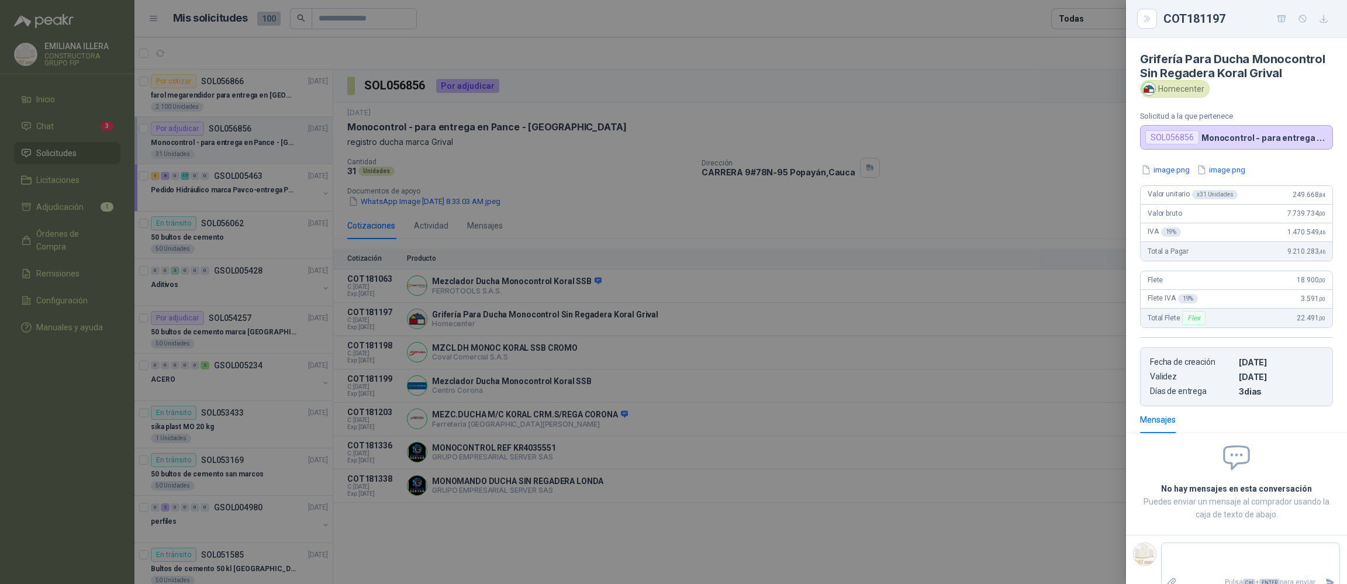
click at [708, 212] on div at bounding box center [673, 292] width 1347 height 584
